Goal: Task Accomplishment & Management: Manage account settings

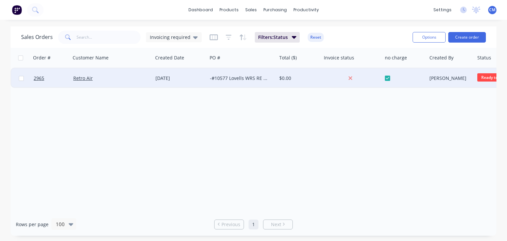
click at [19, 77] on input "checkbox" at bounding box center [21, 78] width 5 height 5
checkbox input "true"
click at [434, 40] on button "Options" at bounding box center [429, 37] width 33 height 11
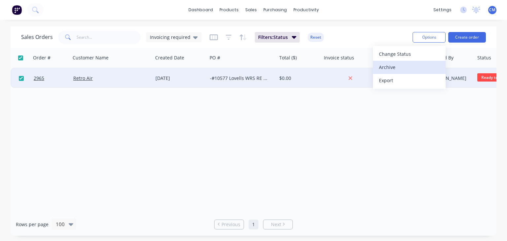
click at [392, 67] on div "Archive" at bounding box center [409, 67] width 61 height 10
checkbox input "false"
